Goal: Information Seeking & Learning: Check status

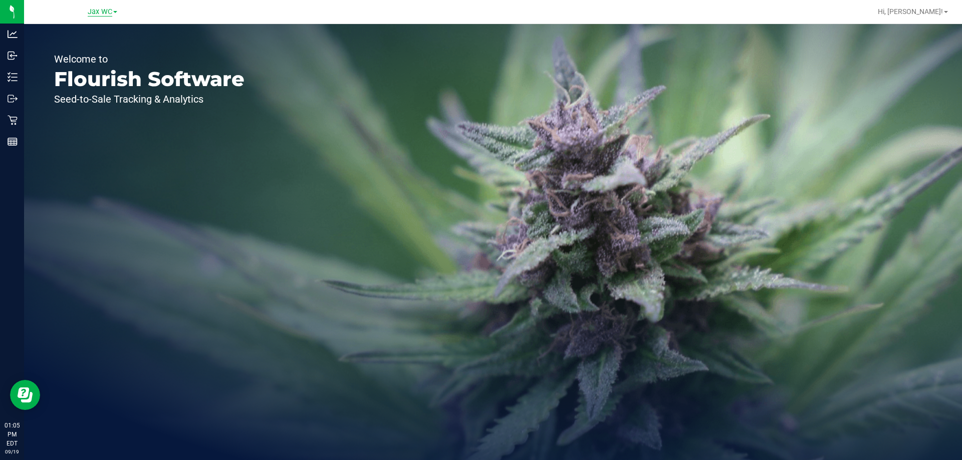
click at [88, 14] on span "Jax WC" at bounding box center [100, 12] width 25 height 9
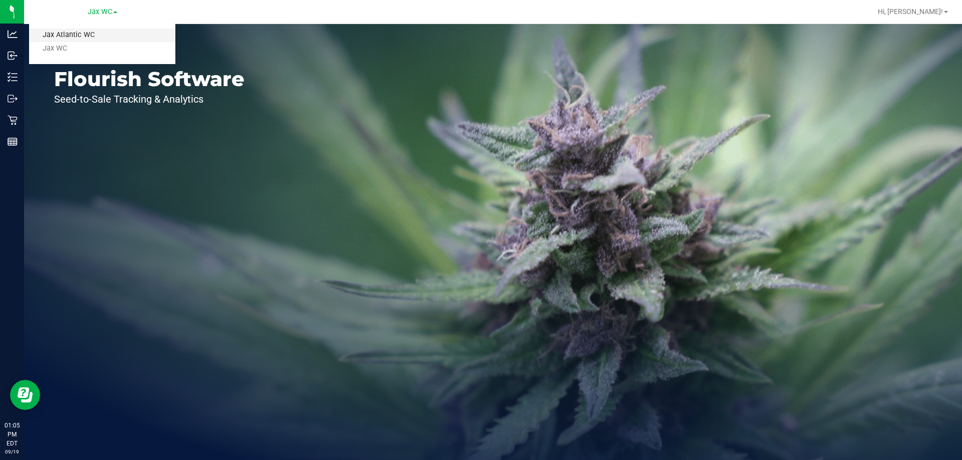
click at [91, 32] on link "Jax Atlantic WC" at bounding box center [102, 36] width 146 height 14
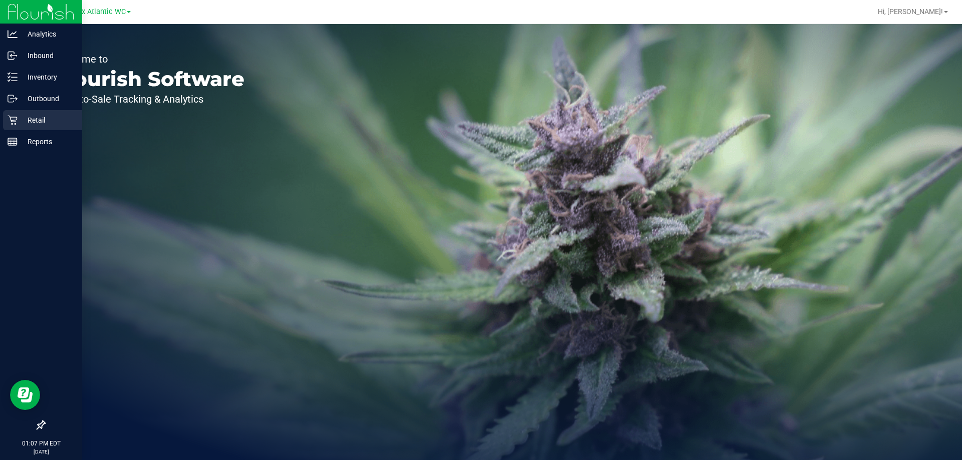
click at [24, 119] on p "Retail" at bounding box center [48, 120] width 60 height 12
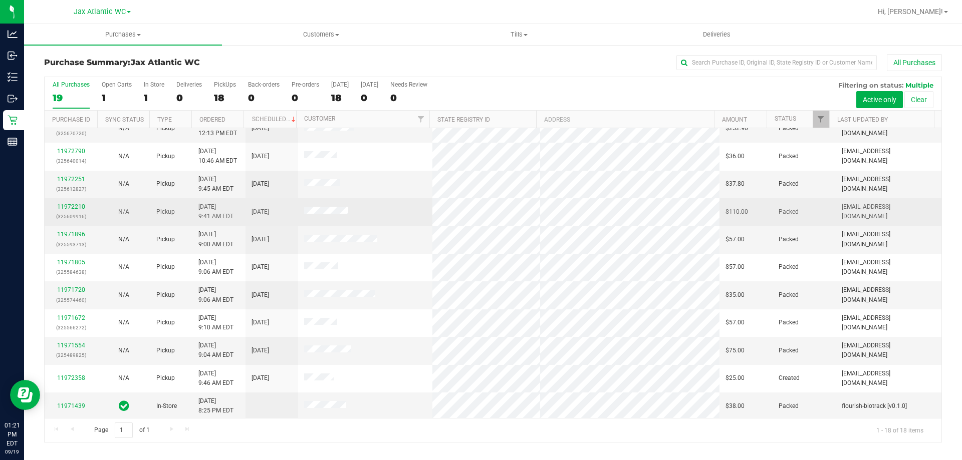
scroll to position [209, 0]
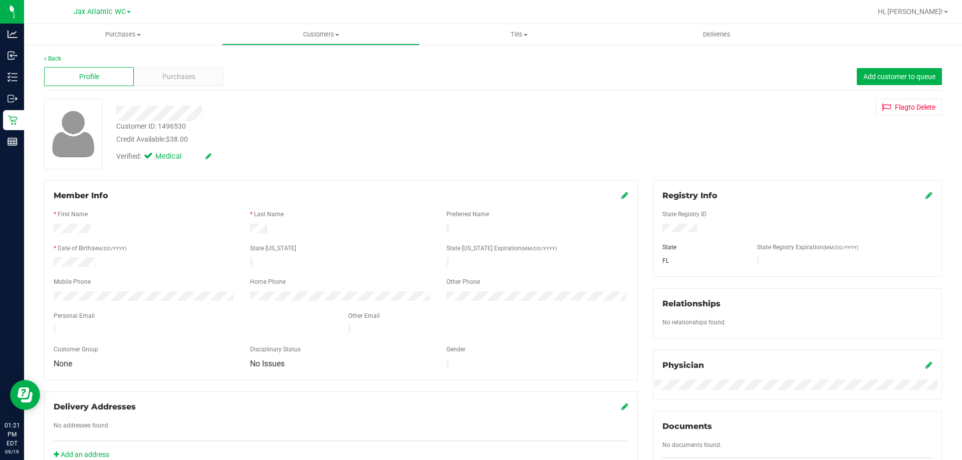
click at [227, 108] on div at bounding box center [337, 114] width 456 height 16
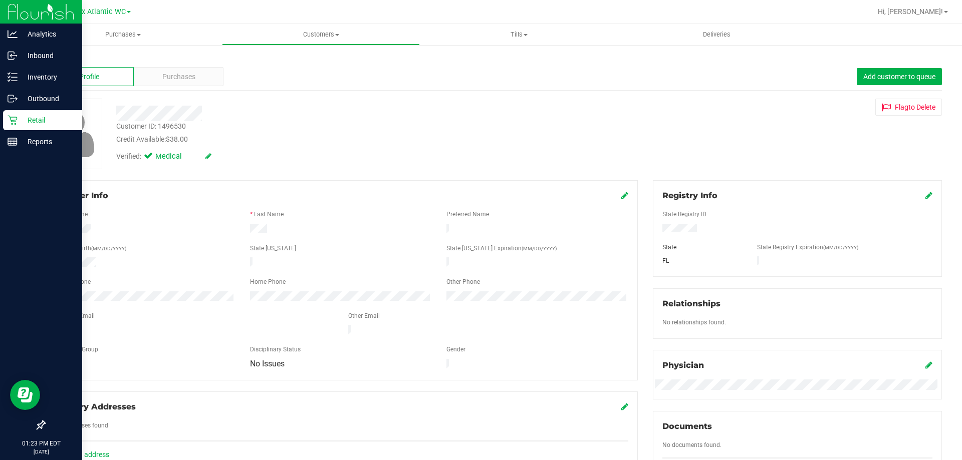
click at [19, 117] on p "Retail" at bounding box center [48, 120] width 60 height 12
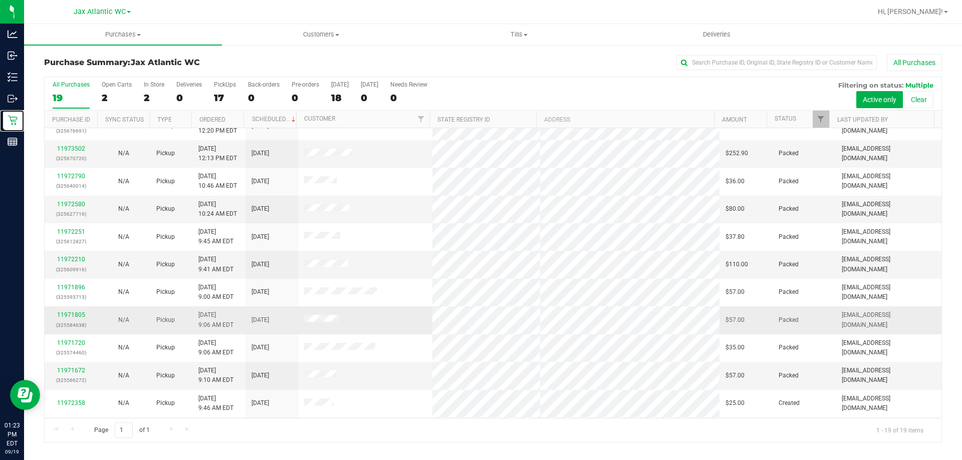
scroll to position [237, 0]
click at [525, 35] on span at bounding box center [526, 35] width 4 height 2
click at [489, 58] on li "Manage tills" at bounding box center [519, 61] width 198 height 12
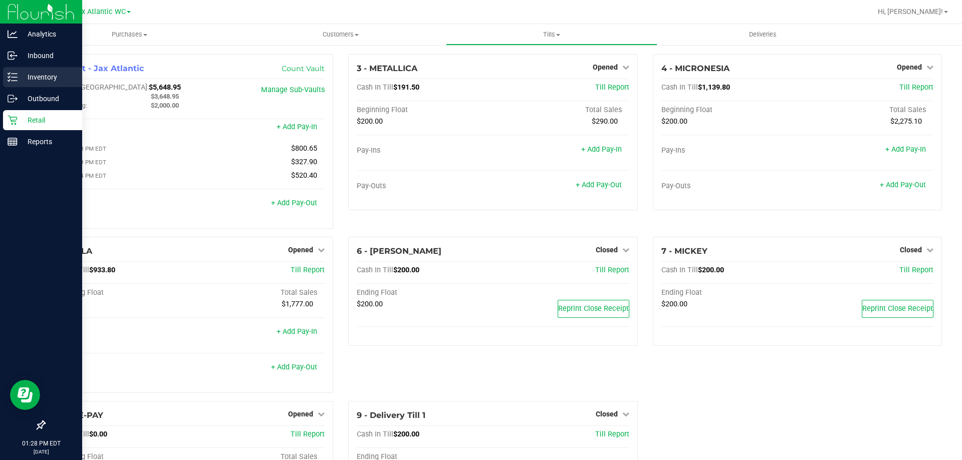
click at [42, 70] on div "Inventory" at bounding box center [42, 77] width 79 height 20
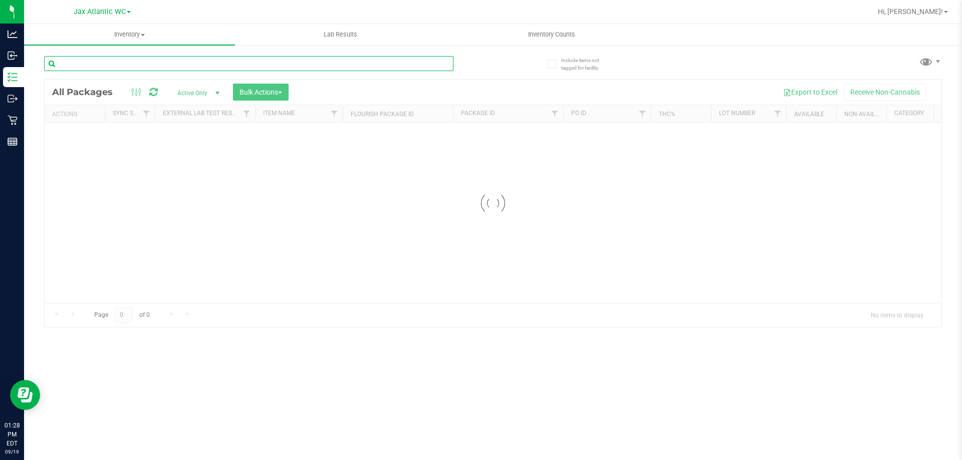
click at [91, 66] on input "text" at bounding box center [248, 63] width 409 height 15
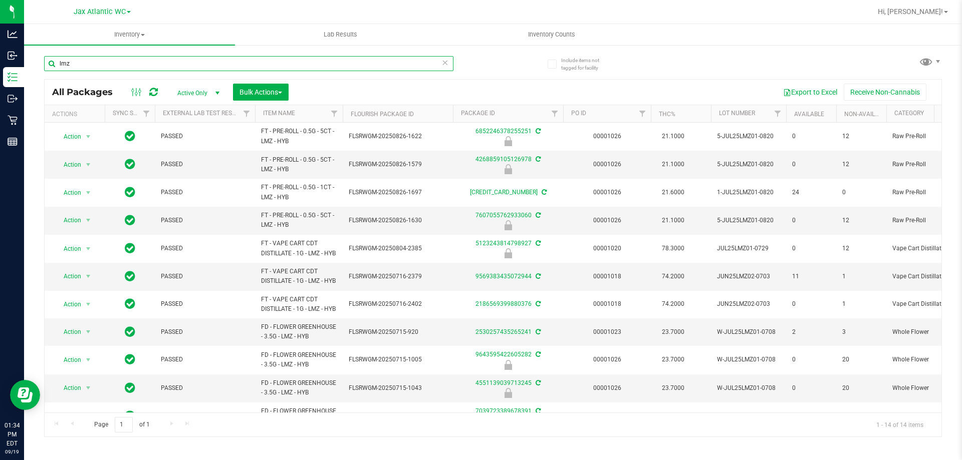
click at [125, 61] on input "lmz" at bounding box center [248, 63] width 409 height 15
click at [126, 61] on input "lmz" at bounding box center [248, 63] width 409 height 15
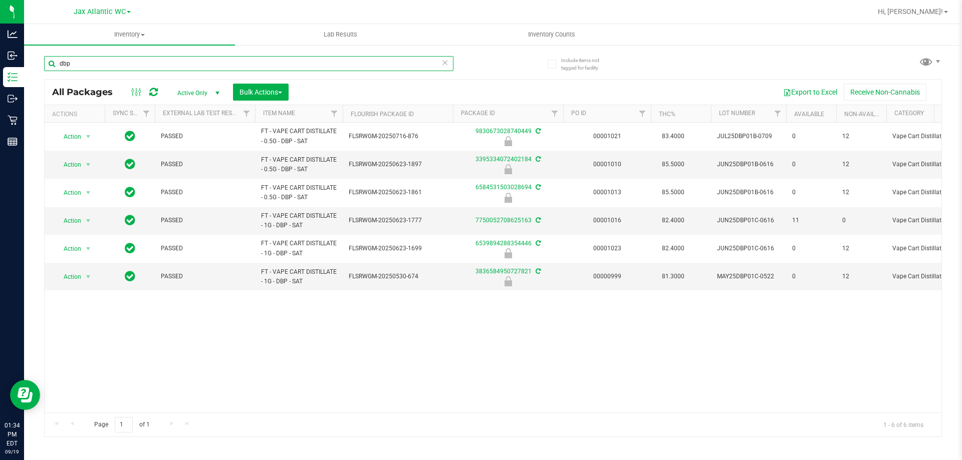
click at [83, 66] on input "dbp" at bounding box center [248, 63] width 409 height 15
type input "lmz"
